Goal: Check status: Check status

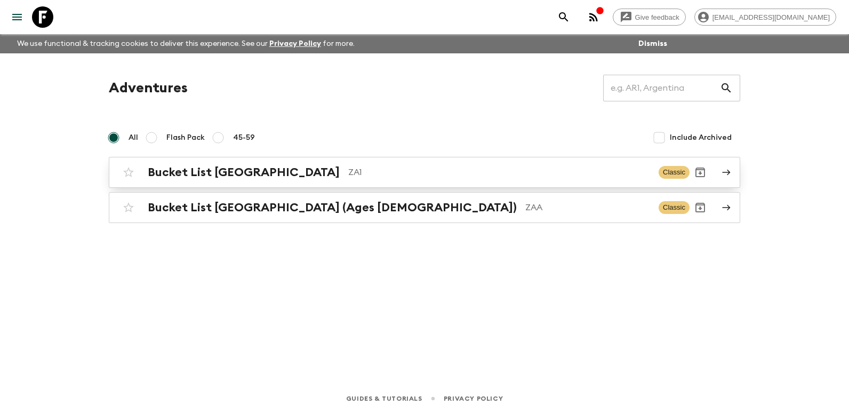
click at [264, 173] on h2 "Bucket List [GEOGRAPHIC_DATA]" at bounding box center [244, 172] width 192 height 14
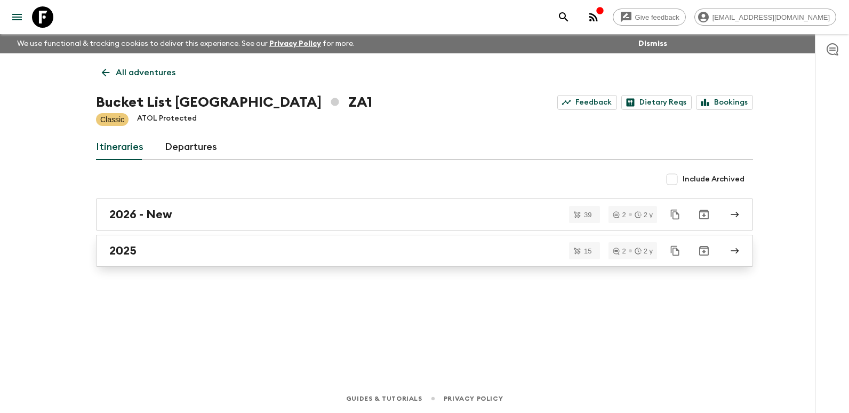
click at [178, 255] on div "2025" at bounding box center [414, 251] width 610 height 14
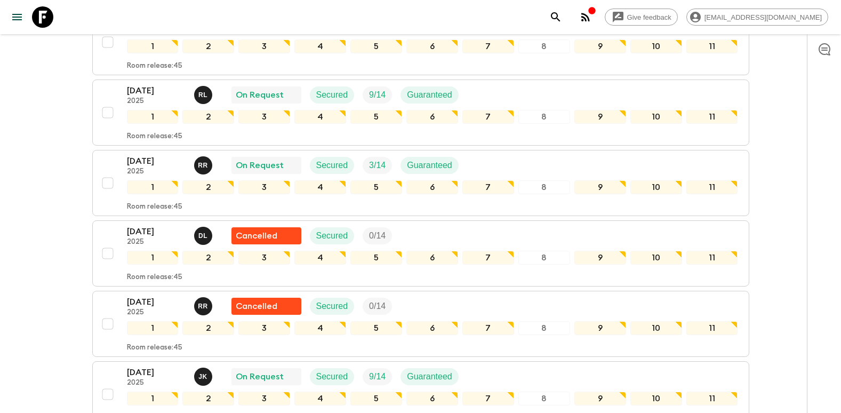
scroll to position [267, 0]
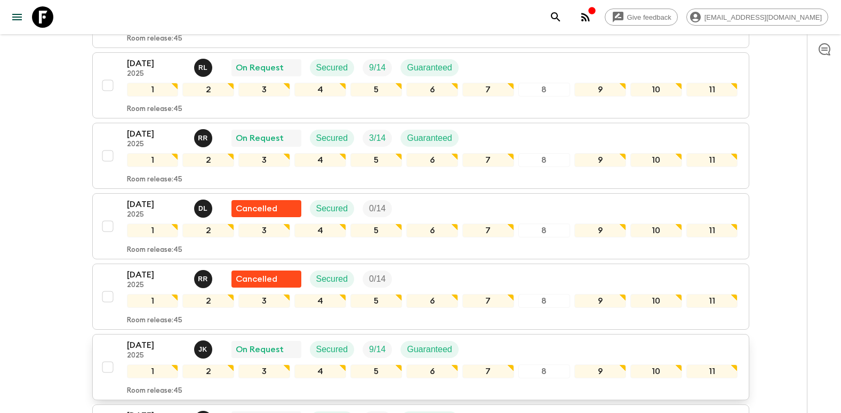
click at [143, 339] on p "[DATE]" at bounding box center [156, 345] width 59 height 13
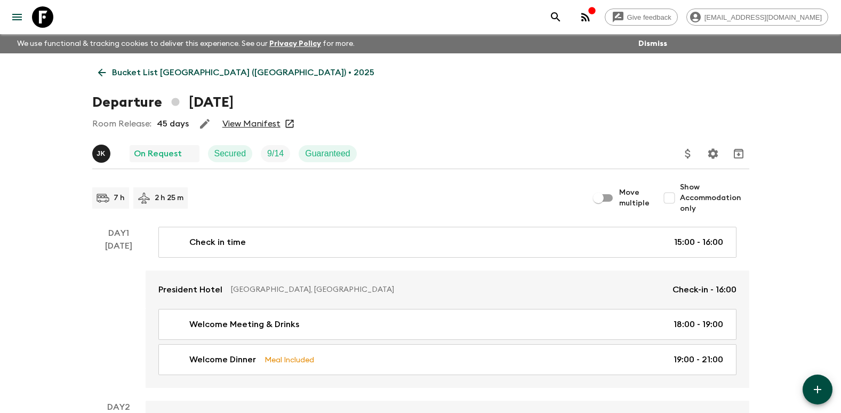
click at [272, 123] on link "View Manifest" at bounding box center [251, 123] width 58 height 11
